Goal: Information Seeking & Learning: Compare options

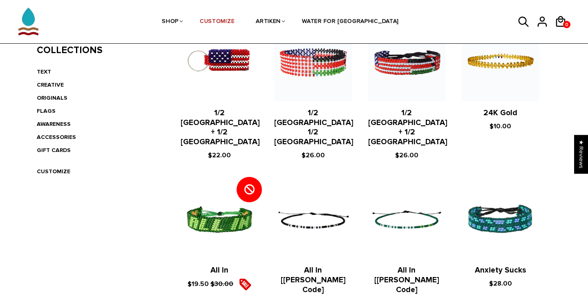
scroll to position [202, 0]
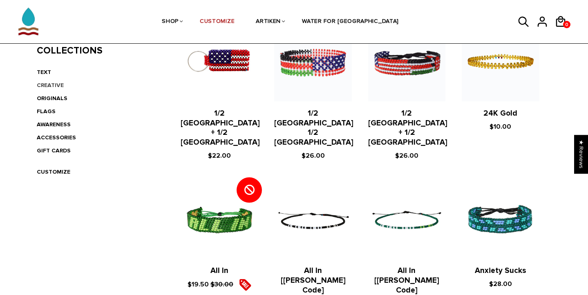
click at [49, 83] on link "CREATIVE" at bounding box center [50, 85] width 27 height 7
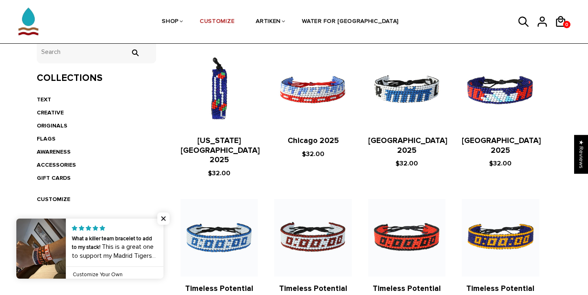
scroll to position [43, 0]
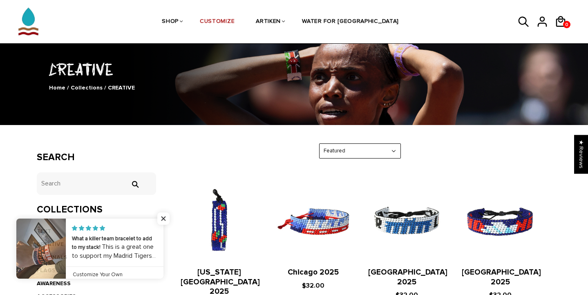
click at [312, 215] on img at bounding box center [312, 221] width 77 height 77
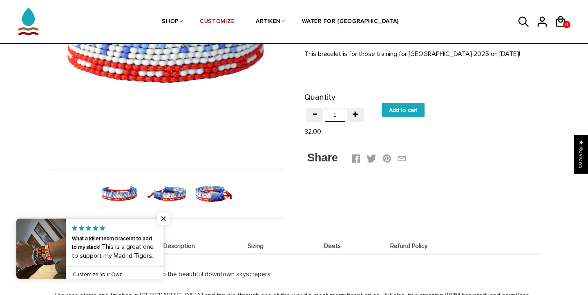
scroll to position [168, 0]
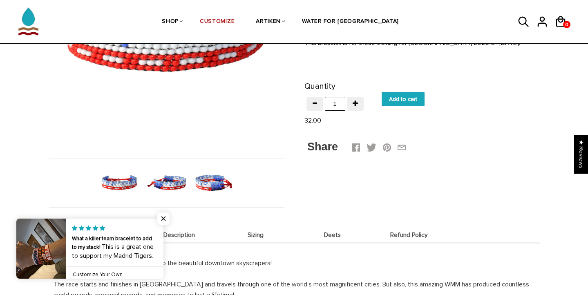
click at [175, 176] on img at bounding box center [166, 183] width 42 height 42
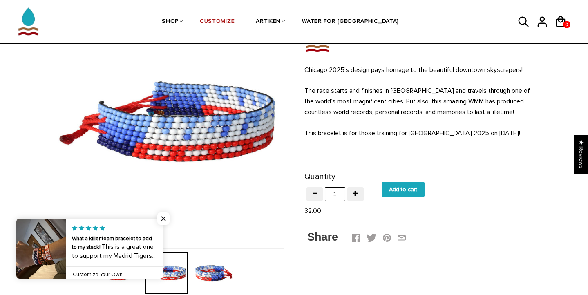
scroll to position [78, 0]
click at [219, 285] on img at bounding box center [213, 273] width 42 height 42
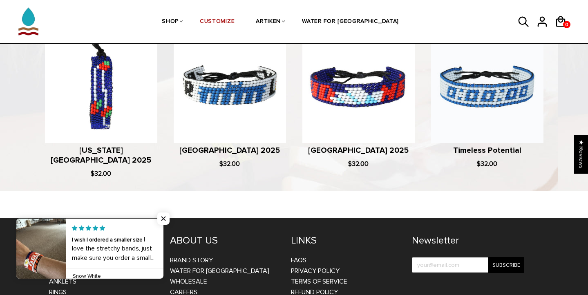
scroll to position [577, 0]
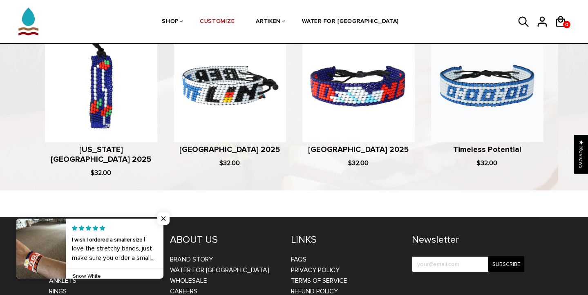
click at [235, 113] on img at bounding box center [230, 86] width 112 height 112
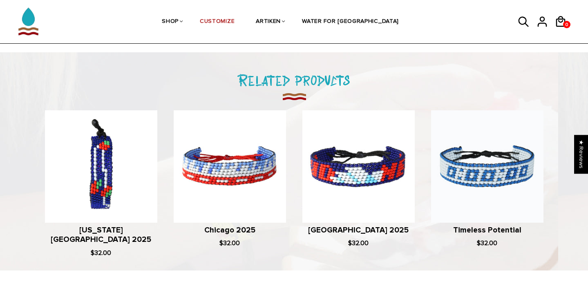
scroll to position [470, 0]
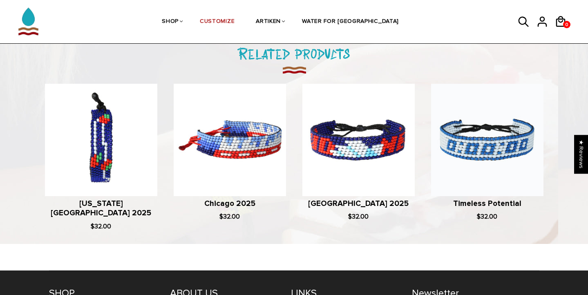
click at [228, 127] on img at bounding box center [230, 140] width 112 height 112
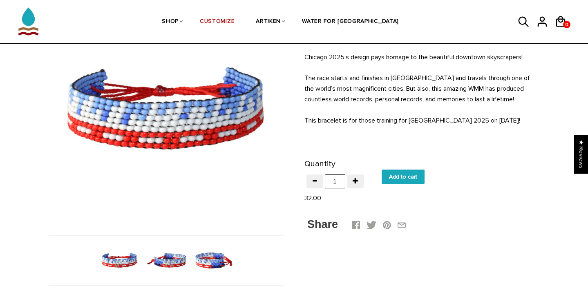
scroll to position [92, 0]
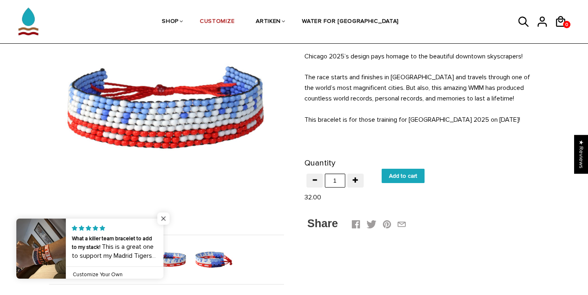
click at [165, 220] on span "Close popup widget" at bounding box center [163, 218] width 12 height 12
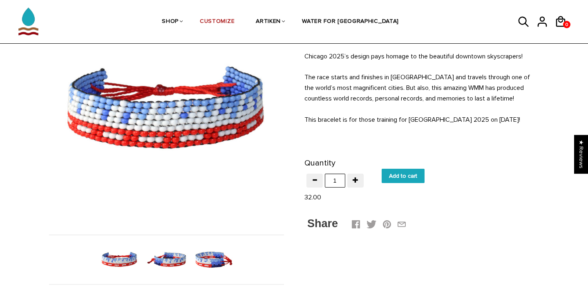
click at [175, 254] on img at bounding box center [166, 260] width 42 height 42
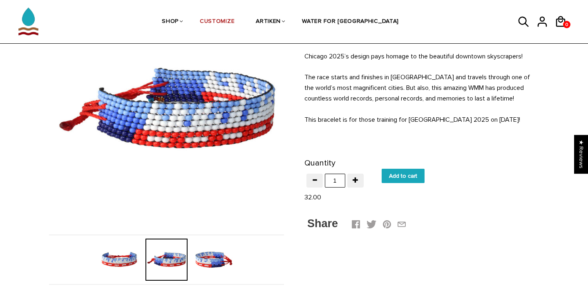
click at [226, 257] on img at bounding box center [213, 260] width 42 height 42
